Goal: Task Accomplishment & Management: Manage account settings

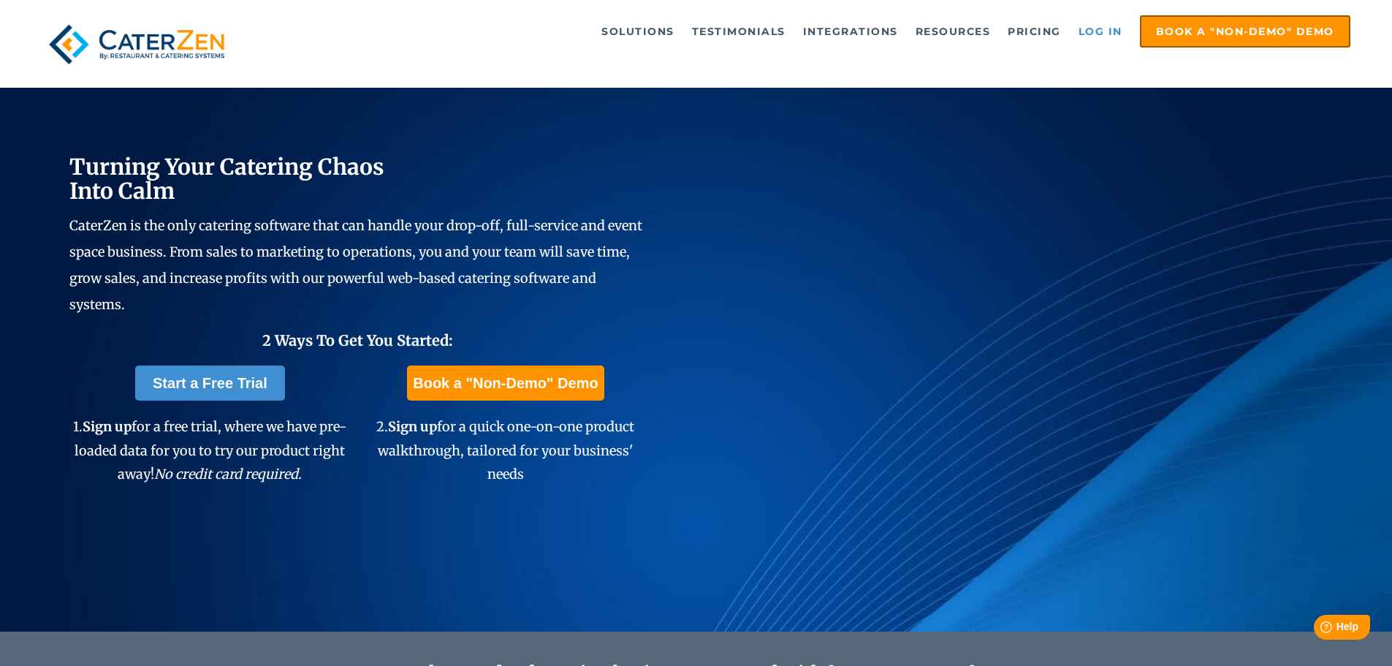
click at [1101, 30] on link "Log in" at bounding box center [1101, 31] width 58 height 29
click at [1101, 34] on link "Log in" at bounding box center [1101, 31] width 58 height 29
click at [1095, 30] on link "Log in" at bounding box center [1101, 31] width 58 height 29
